Goal: Task Accomplishment & Management: Complete application form

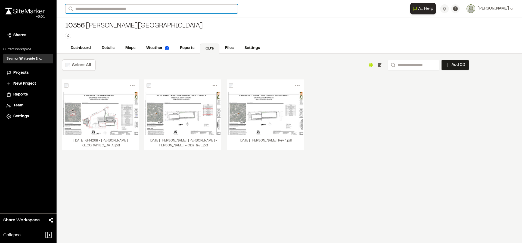
click at [113, 10] on input "Search" at bounding box center [151, 8] width 173 height 9
type input "*******"
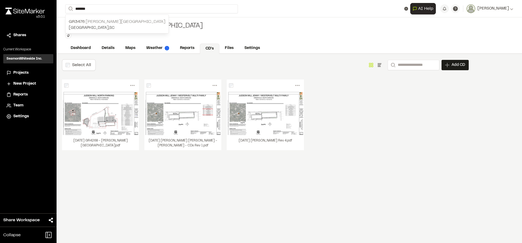
click at [101, 20] on p "GR3476 [PERSON_NAME][GEOGRAPHIC_DATA]" at bounding box center [117, 21] width 96 height 7
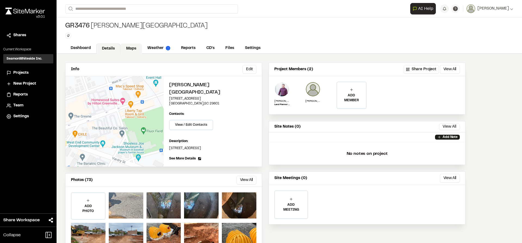
click at [140, 48] on link "Maps" at bounding box center [130, 48] width 21 height 10
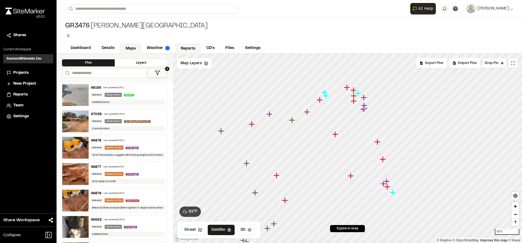
click at [183, 49] on link "Reports" at bounding box center [188, 48] width 26 height 10
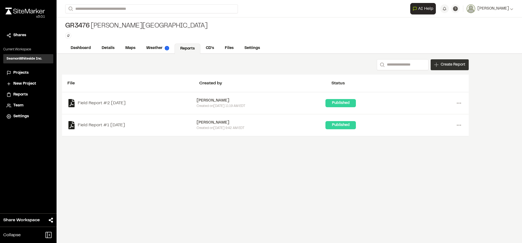
click at [460, 65] on span "Create Report" at bounding box center [452, 65] width 24 height 6
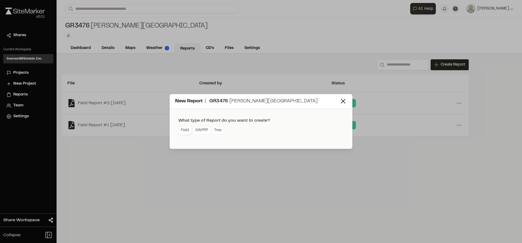
click at [186, 129] on link "Field" at bounding box center [184, 130] width 13 height 9
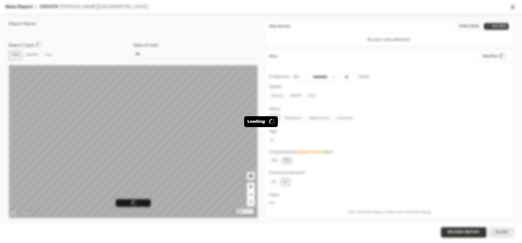
type input "**********"
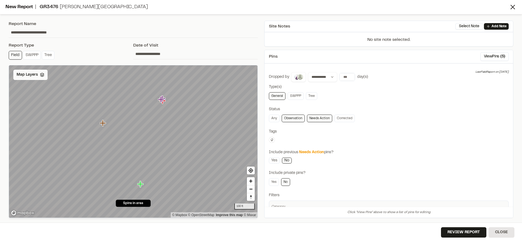
click at [38, 75] on div "Map Layers" at bounding box center [30, 75] width 34 height 10
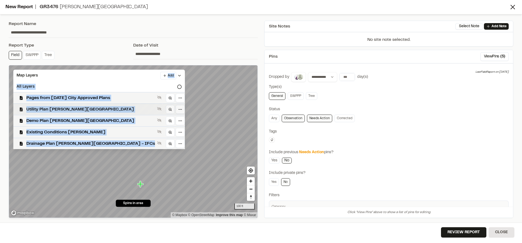
click at [47, 109] on span "Utility Plan [PERSON_NAME][GEOGRAPHIC_DATA]" at bounding box center [90, 109] width 129 height 7
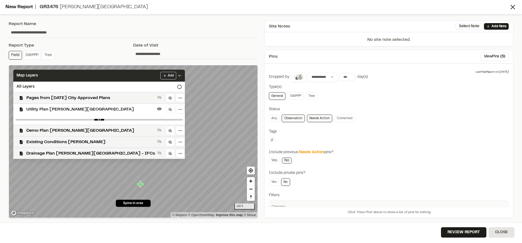
click at [177, 77] on icon at bounding box center [179, 75] width 4 height 4
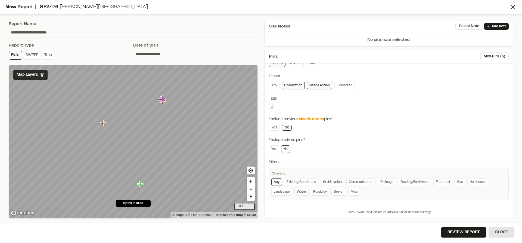
scroll to position [34, 0]
click at [342, 190] on link "Sewer" at bounding box center [338, 191] width 15 height 8
click at [504, 26] on p "Add Note" at bounding box center [498, 26] width 15 height 5
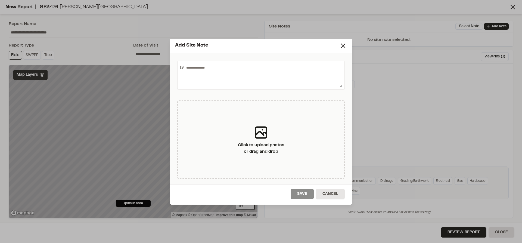
click at [245, 71] on textarea at bounding box center [263, 75] width 158 height 24
type textarea "**********"
click at [303, 196] on button "Save" at bounding box center [301, 194] width 23 height 10
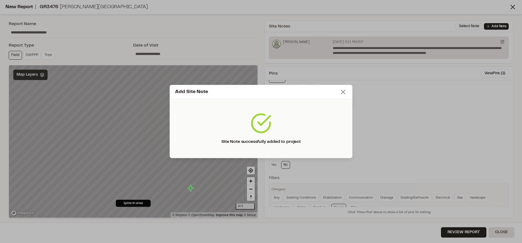
click at [343, 92] on icon at bounding box center [343, 92] width 8 height 8
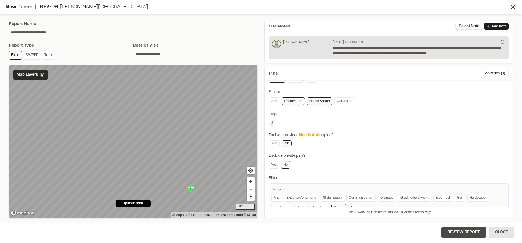
click at [465, 231] on button "Review Report" at bounding box center [463, 232] width 45 height 10
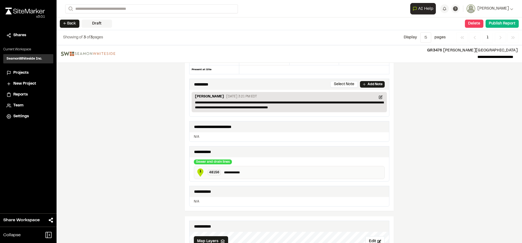
scroll to position [27, 0]
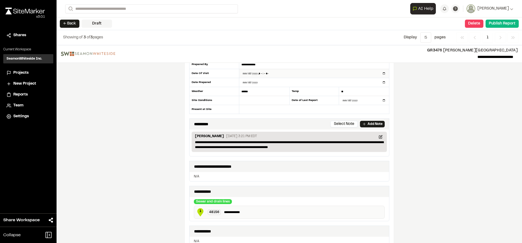
click at [281, 74] on input "datetime-local" at bounding box center [314, 73] width 150 height 9
click at [381, 75] on input "datetime-local" at bounding box center [314, 73] width 150 height 9
click at [380, 71] on input "datetime-local" at bounding box center [314, 73] width 150 height 9
type input "**********"
click at [458, 97] on div "**********" at bounding box center [289, 144] width 465 height 198
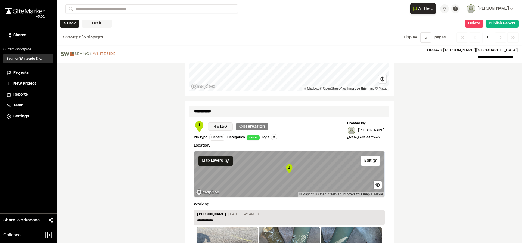
scroll to position [462, 0]
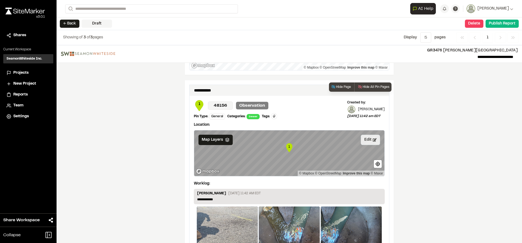
click at [364, 141] on button "Edit" at bounding box center [370, 139] width 19 height 10
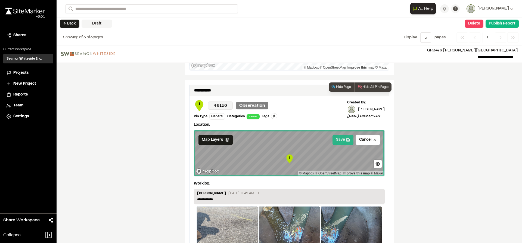
click at [342, 138] on button "Save" at bounding box center [342, 139] width 21 height 10
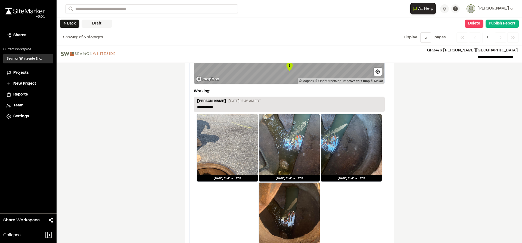
scroll to position [571, 0]
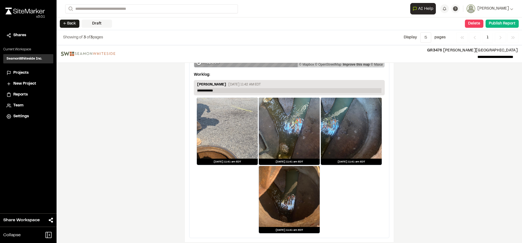
click at [225, 90] on p "**********" at bounding box center [289, 90] width 184 height 5
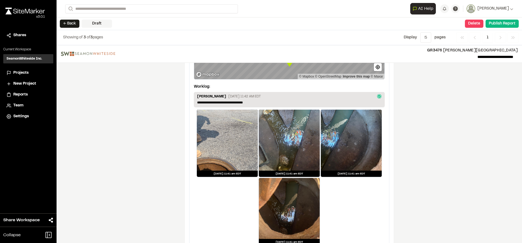
scroll to position [575, 0]
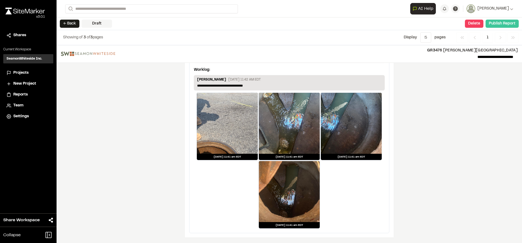
click at [502, 23] on button "Publish Report" at bounding box center [501, 24] width 33 height 8
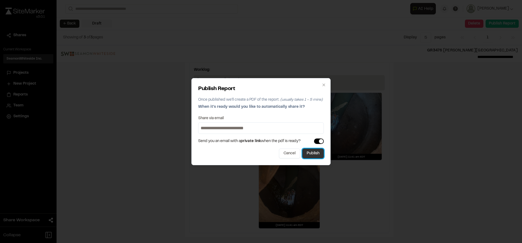
click at [312, 152] on button "Publish" at bounding box center [312, 153] width 21 height 10
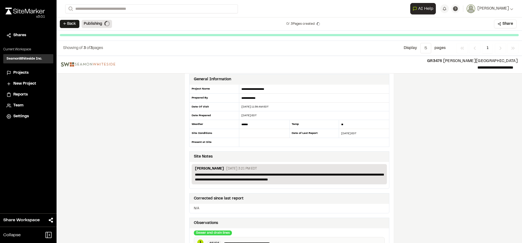
scroll to position [0, 0]
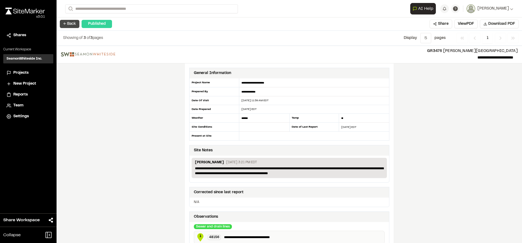
click at [67, 23] on button "← Back" at bounding box center [70, 24] width 20 height 8
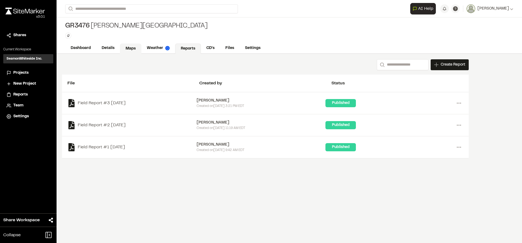
click at [125, 46] on link "Maps" at bounding box center [130, 48] width 21 height 10
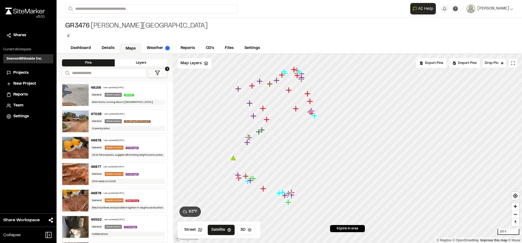
click at [288, 203] on icon "Map marker" at bounding box center [288, 202] width 6 height 6
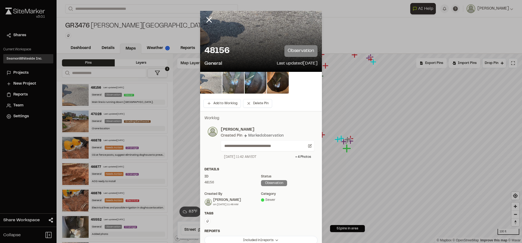
click at [232, 84] on img at bounding box center [233, 83] width 22 height 22
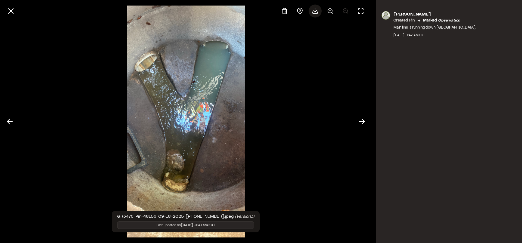
click at [313, 12] on icon at bounding box center [315, 11] width 7 height 7
click at [365, 122] on icon at bounding box center [361, 121] width 9 height 9
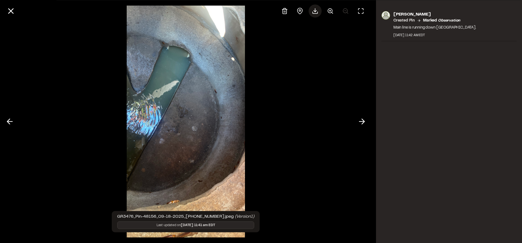
click at [316, 15] on div at bounding box center [314, 10] width 13 height 13
click at [363, 122] on polyline at bounding box center [363, 121] width 2 height 5
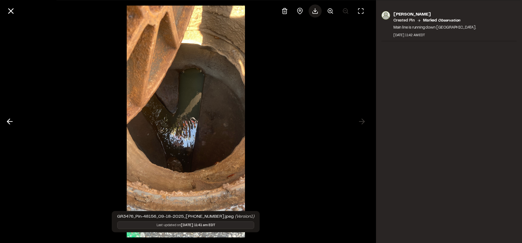
click at [315, 12] on icon at bounding box center [315, 11] width 7 height 7
click at [11, 13] on icon at bounding box center [10, 10] width 9 height 9
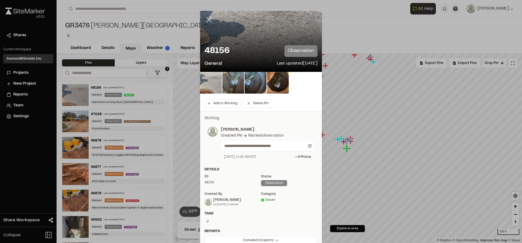
click at [206, 20] on icon at bounding box center [208, 19] width 9 height 9
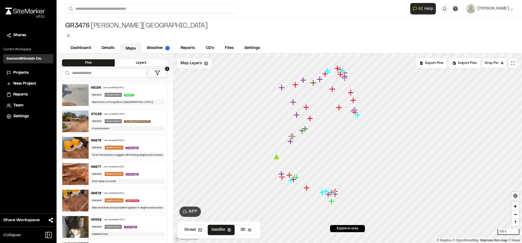
click at [197, 67] on div "Map Layers" at bounding box center [194, 63] width 34 height 10
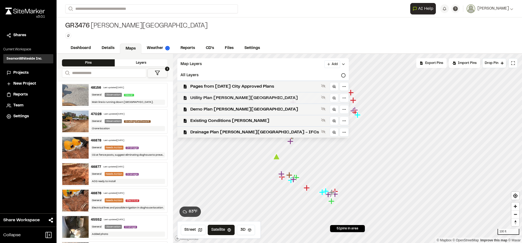
click at [208, 97] on span "Utility Plan [PERSON_NAME][GEOGRAPHIC_DATA]" at bounding box center [254, 98] width 129 height 7
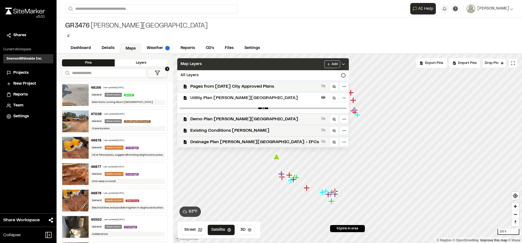
click at [341, 64] on icon at bounding box center [343, 64] width 4 height 4
